Goal: Check status

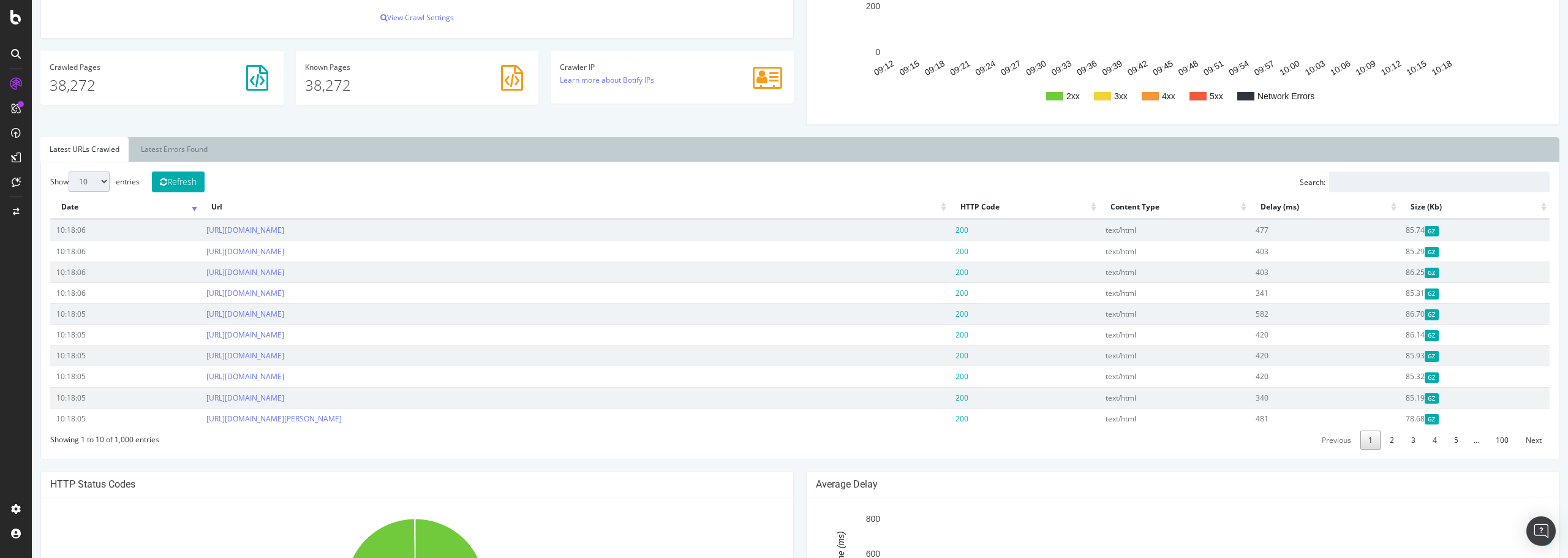
scroll to position [245, 0]
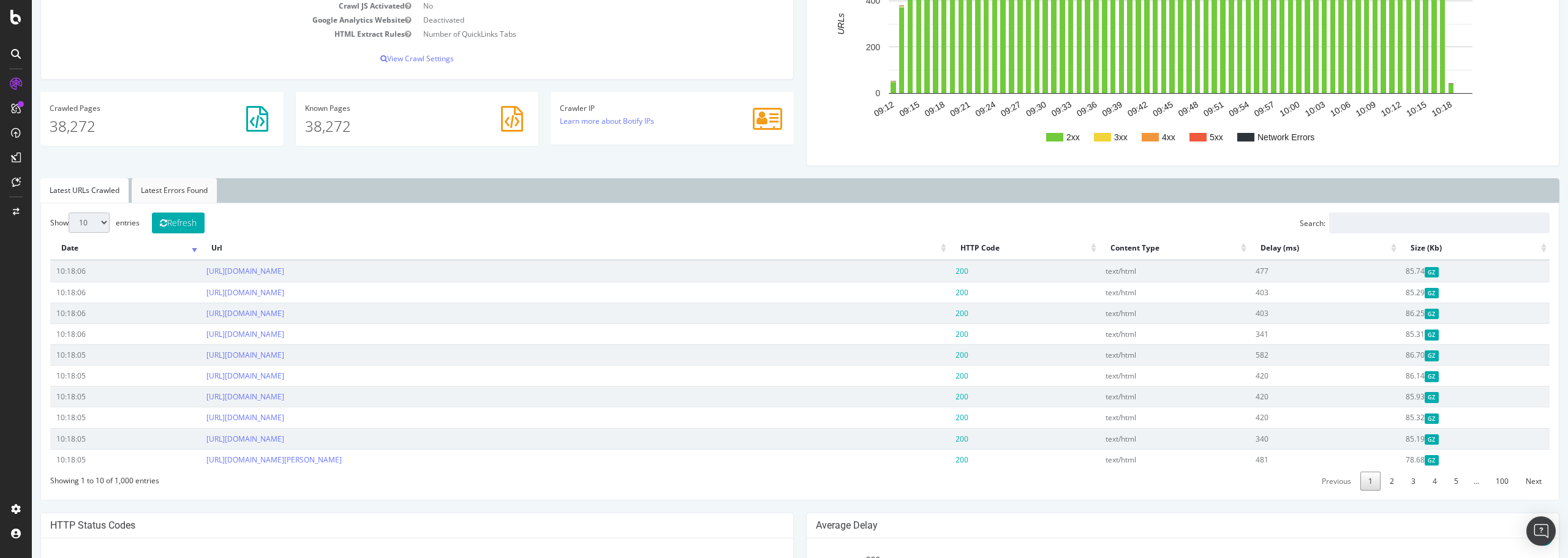
click at [170, 182] on link "Latest Errors Found" at bounding box center [174, 190] width 86 height 25
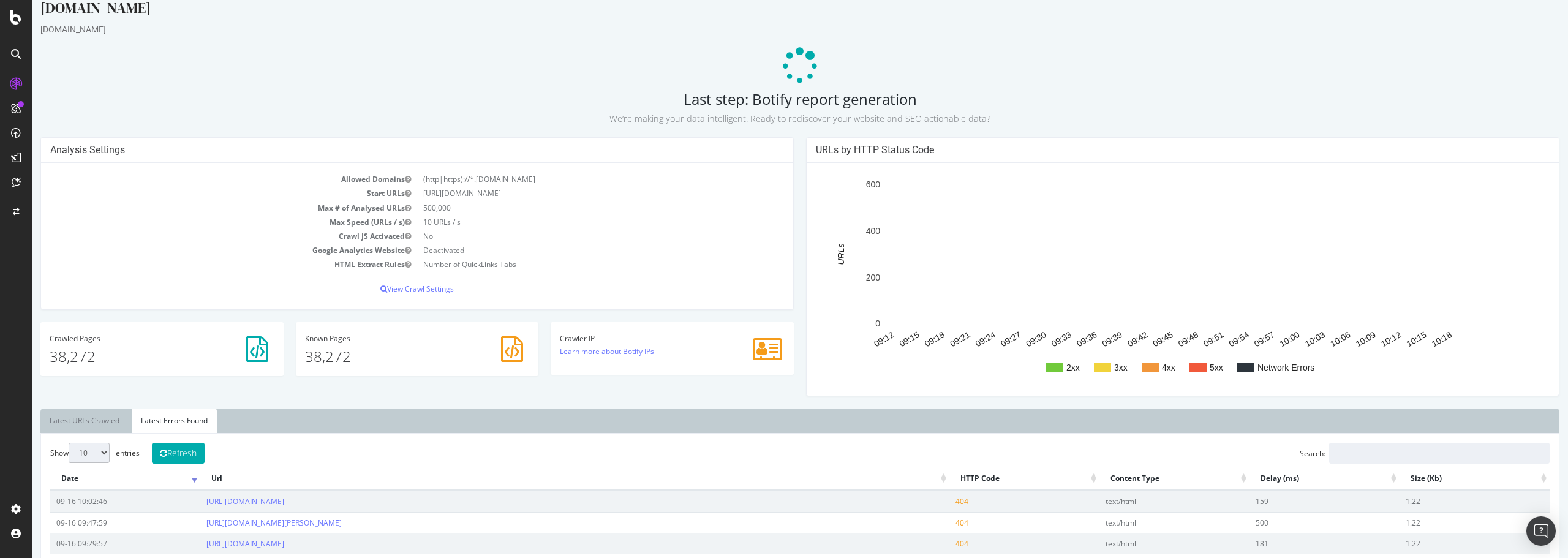
scroll to position [0, 0]
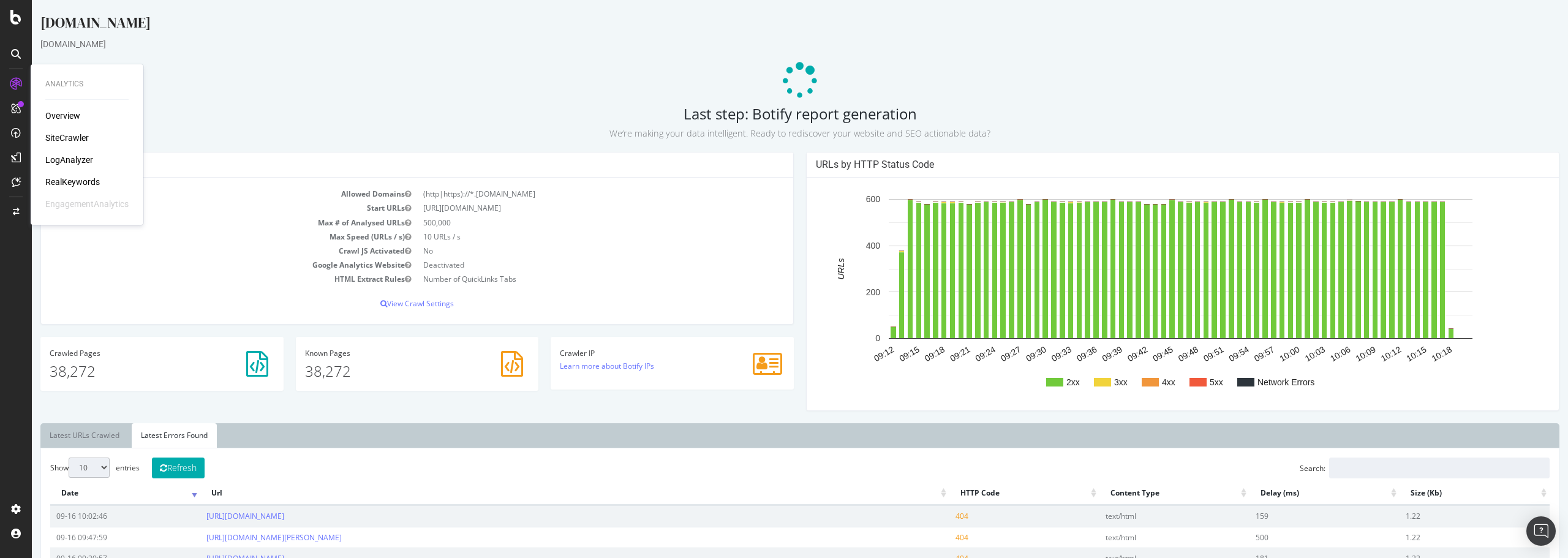
click at [63, 113] on div "Overview" at bounding box center [63, 115] width 35 height 12
